Goal: Information Seeking & Learning: Understand process/instructions

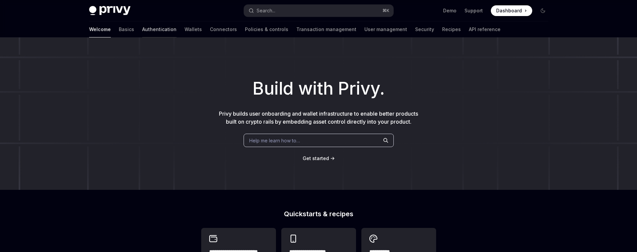
click at [142, 30] on link "Authentication" at bounding box center [159, 29] width 34 height 16
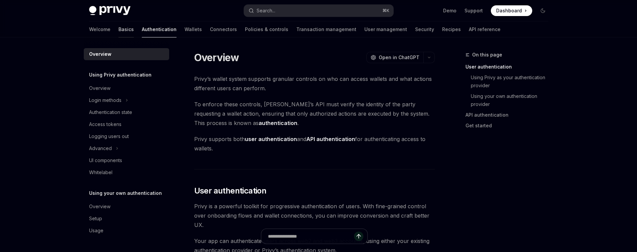
click at [119, 27] on link "Basics" at bounding box center [126, 29] width 15 height 16
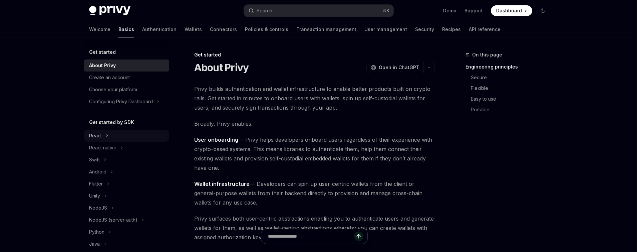
click at [118, 130] on button "React" at bounding box center [126, 136] width 85 height 12
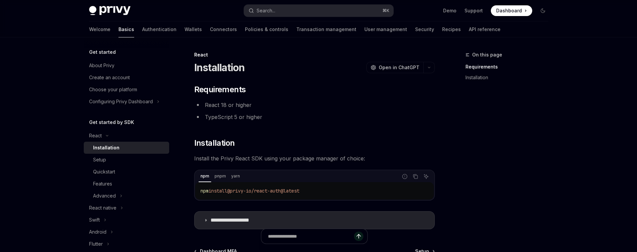
click at [118, 146] on div "Installation" at bounding box center [129, 148] width 72 height 8
click at [117, 159] on div "Setup" at bounding box center [129, 160] width 72 height 8
type textarea "*"
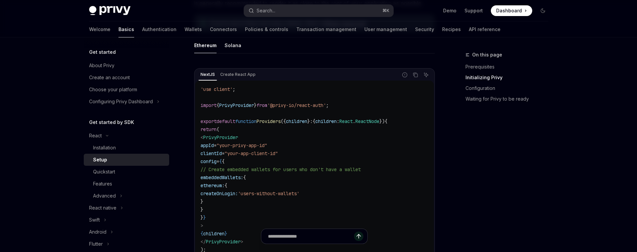
scroll to position [202, 0]
